Goal: Ask a question

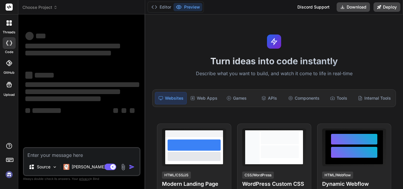
click at [50, 151] on textarea at bounding box center [82, 153] width 116 height 11
type textarea "x"
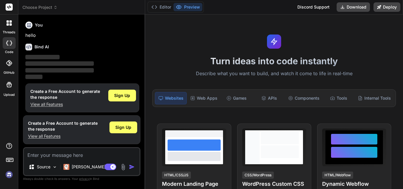
scroll to position [3, 0]
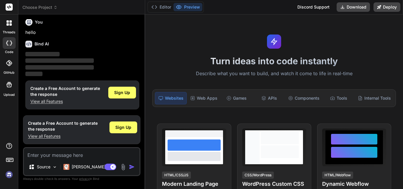
type textarea "h"
type textarea "x"
type textarea "hi"
type textarea "x"
type textarea "hii"
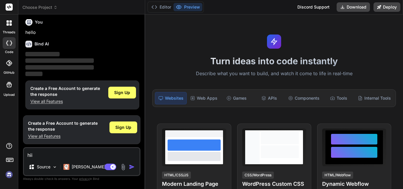
type textarea "x"
type textarea "hii"
click at [132, 166] on img "button" at bounding box center [132, 167] width 6 height 6
click at [130, 167] on img "button" at bounding box center [132, 167] width 6 height 6
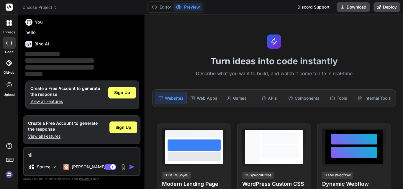
click at [130, 167] on img "button" at bounding box center [132, 167] width 6 height 6
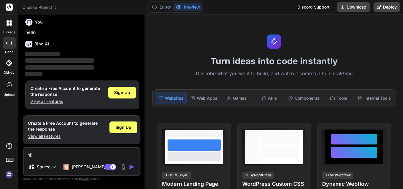
click at [130, 167] on img "button" at bounding box center [132, 167] width 6 height 6
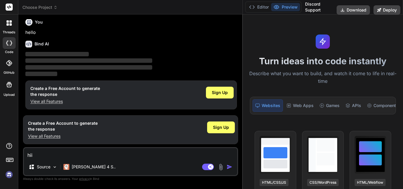
type textarea "x"
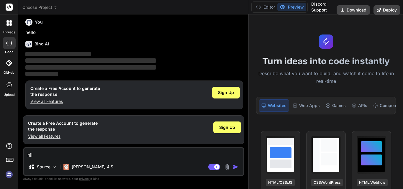
drag, startPoint x: 145, startPoint y: 16, endPoint x: 382, endPoint y: 21, distance: 237.1
click at [382, 21] on div "Choose Project Created with Pixso. Bind AI Web Search Created with Pixso. Code …" at bounding box center [210, 94] width 385 height 189
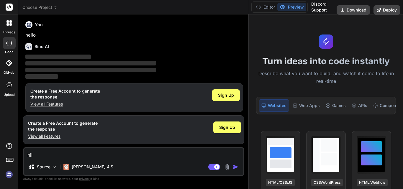
scroll to position [0, 0]
click at [36, 154] on textarea "hii" at bounding box center [134, 153] width 220 height 11
type textarea "hi"
type textarea "x"
type textarea "h"
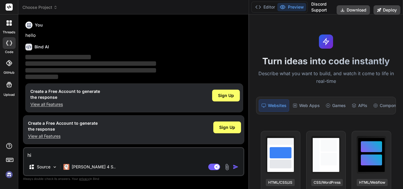
type textarea "x"
click at [6, 41] on icon at bounding box center [9, 43] width 6 height 5
type textarea "x"
click at [65, 37] on p "hello" at bounding box center [134, 35] width 218 height 7
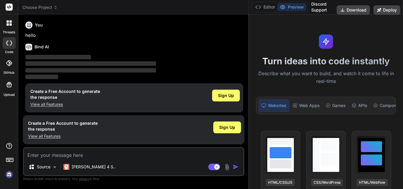
click at [9, 24] on icon at bounding box center [7, 24] width 2 height 2
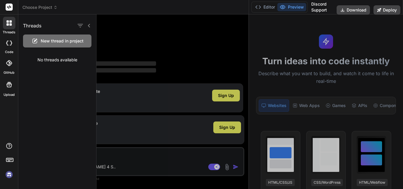
click at [140, 37] on div at bounding box center [250, 101] width 307 height 175
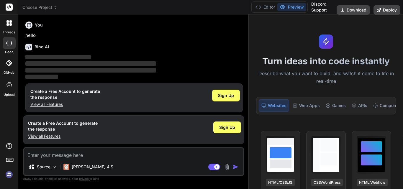
click at [112, 34] on p "hello" at bounding box center [134, 35] width 218 height 7
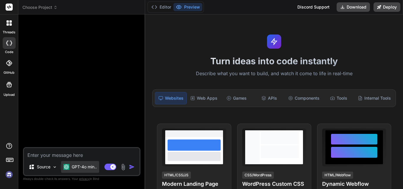
click at [84, 170] on div "GPT-4o min.." at bounding box center [80, 167] width 38 height 12
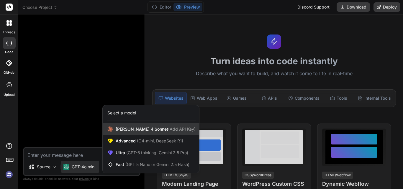
click at [135, 130] on span "[PERSON_NAME] 4 Sonnet (Add API Key)" at bounding box center [156, 129] width 80 height 6
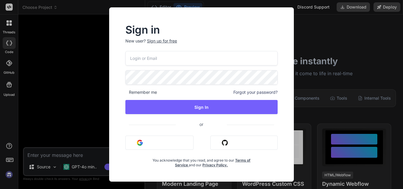
click at [326, 57] on div "Sign in New user? Sign up for free Remember me Forgot your password? Sign In or…" at bounding box center [201, 94] width 403 height 189
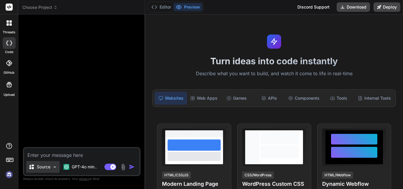
click at [46, 169] on p "Source" at bounding box center [44, 167] width 14 height 6
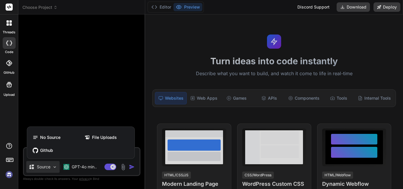
click at [66, 110] on div at bounding box center [201, 94] width 403 height 189
type textarea "x"
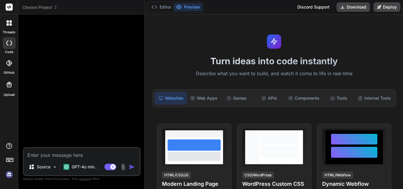
click at [130, 167] on img "button" at bounding box center [132, 167] width 6 height 6
click at [111, 119] on div at bounding box center [82, 83] width 116 height 128
